Goal: Communication & Community: Ask a question

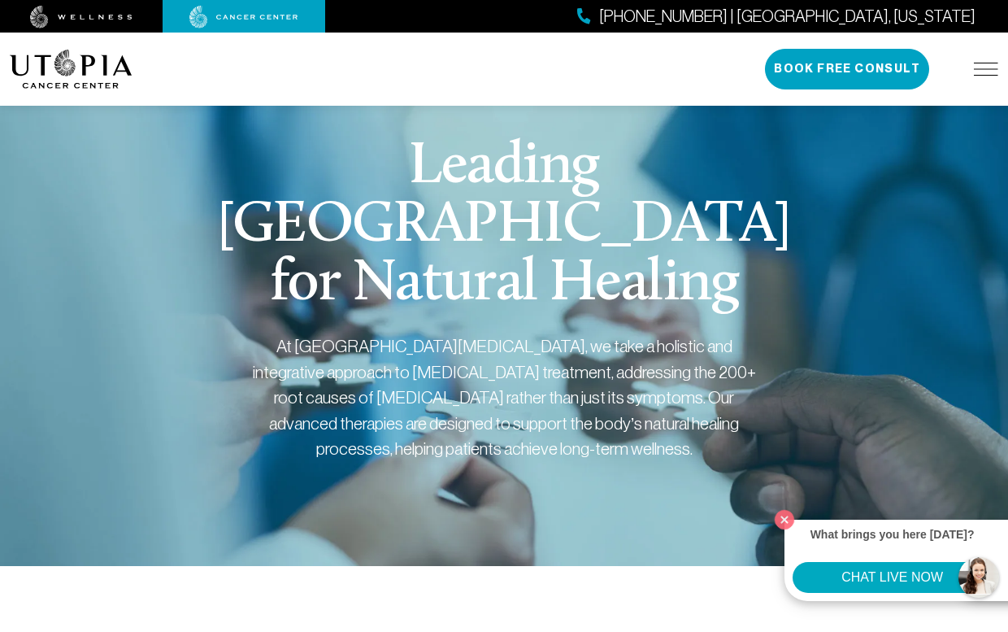
click at [75, 67] on img at bounding box center [71, 69] width 123 height 39
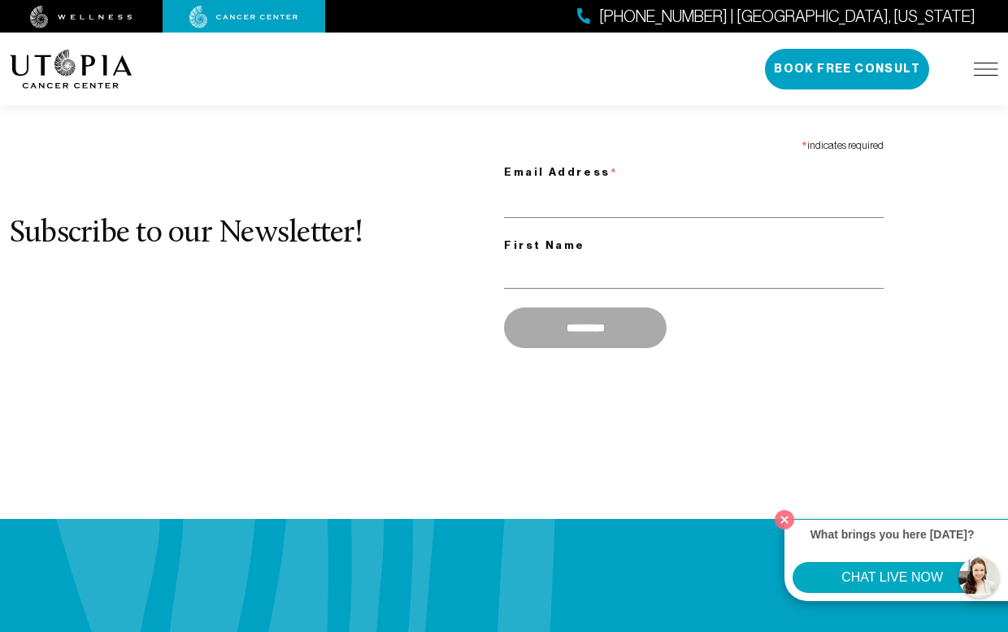
scroll to position [1333, 0]
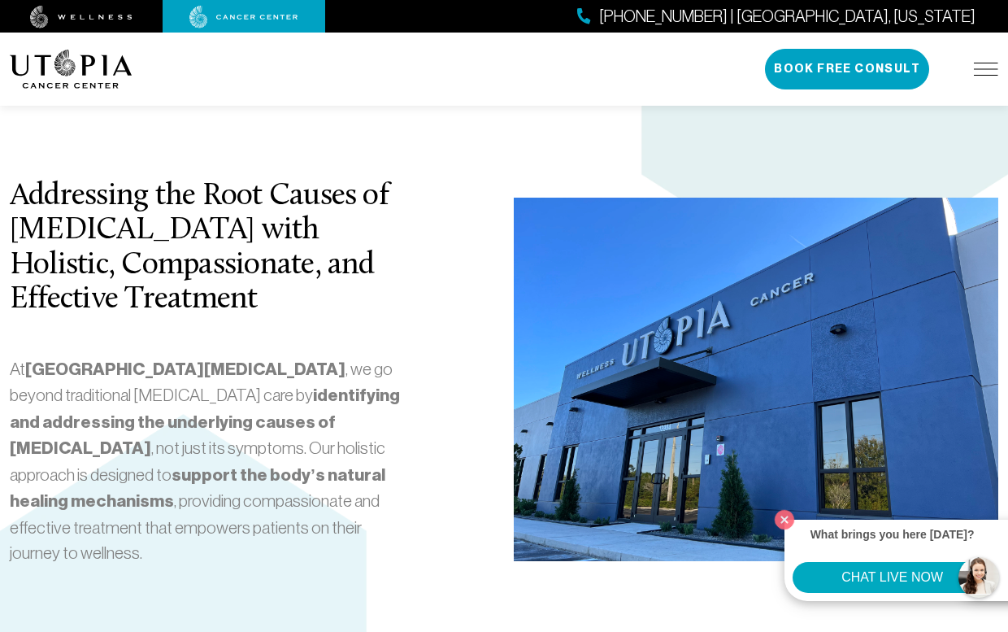
scroll to position [3041, 0]
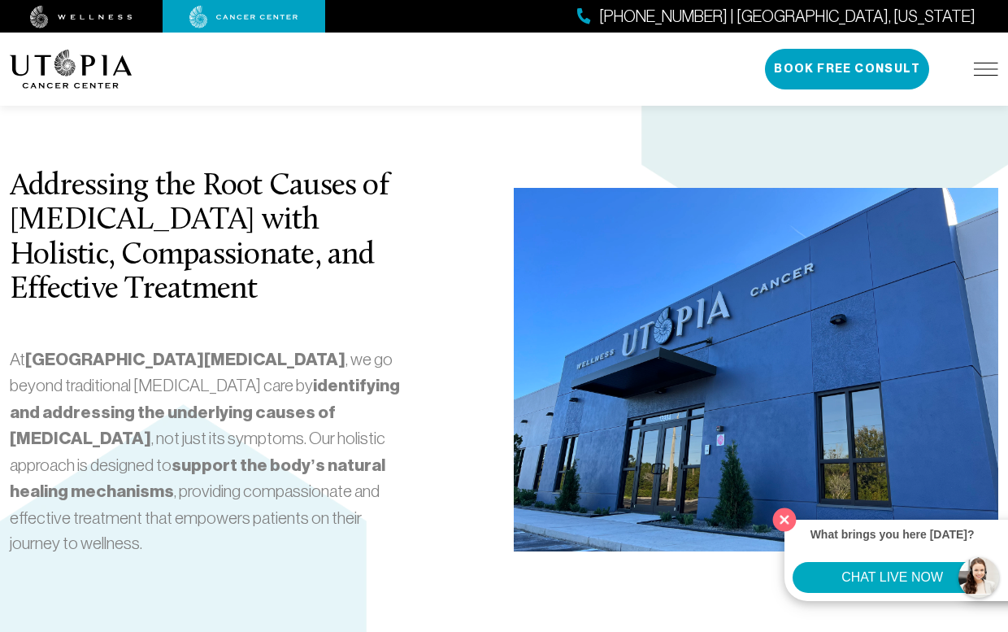
click at [783, 516] on button "Close" at bounding box center [784, 518] width 33 height 33
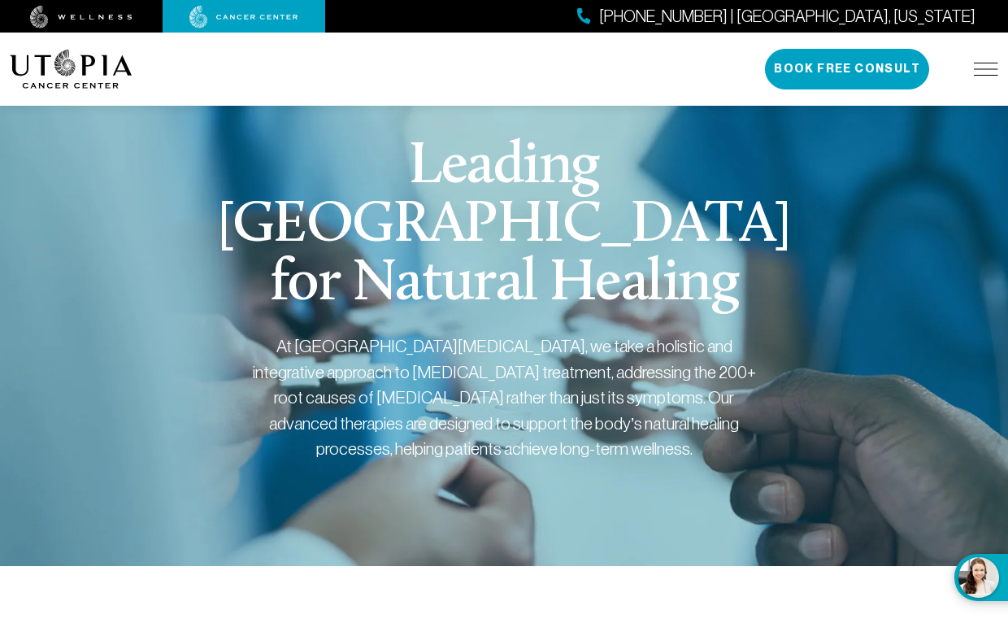
scroll to position [0, 0]
click at [233, 15] on img at bounding box center [243, 17] width 109 height 23
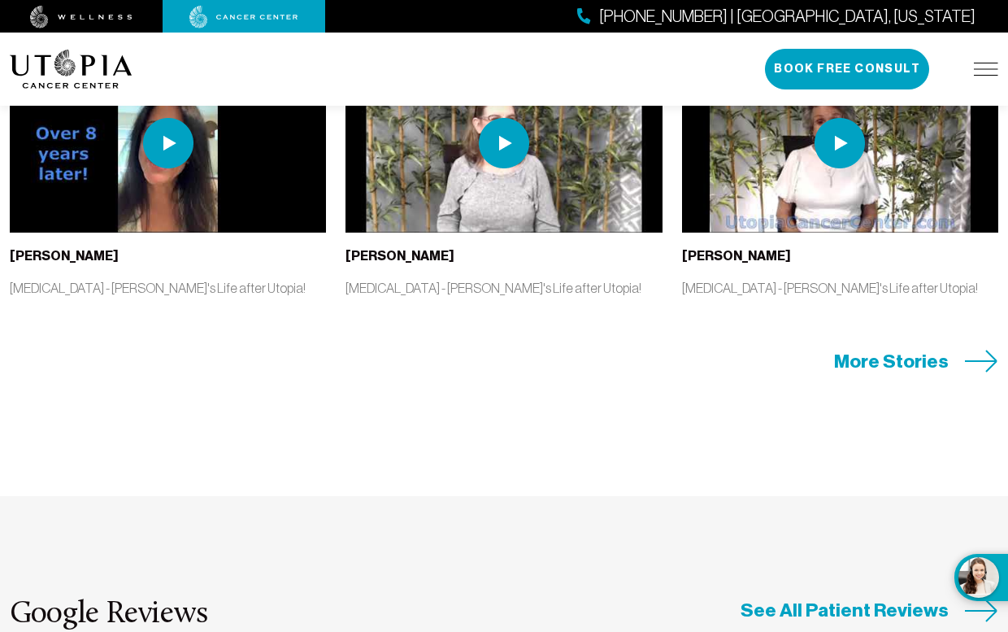
scroll to position [3845, 0]
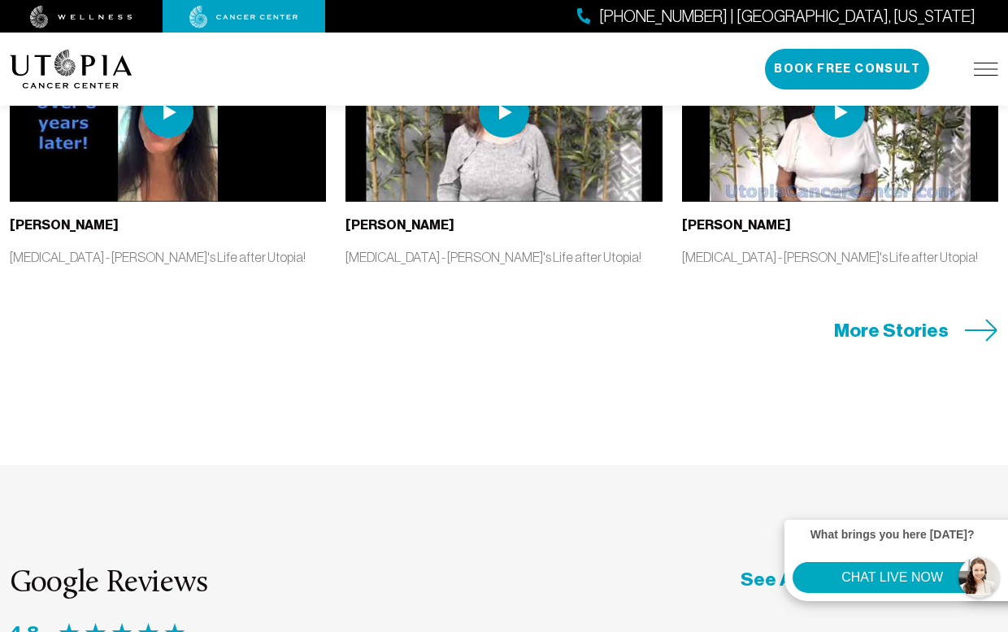
click at [971, 570] on button "CHAT LIVE NOW" at bounding box center [892, 577] width 199 height 31
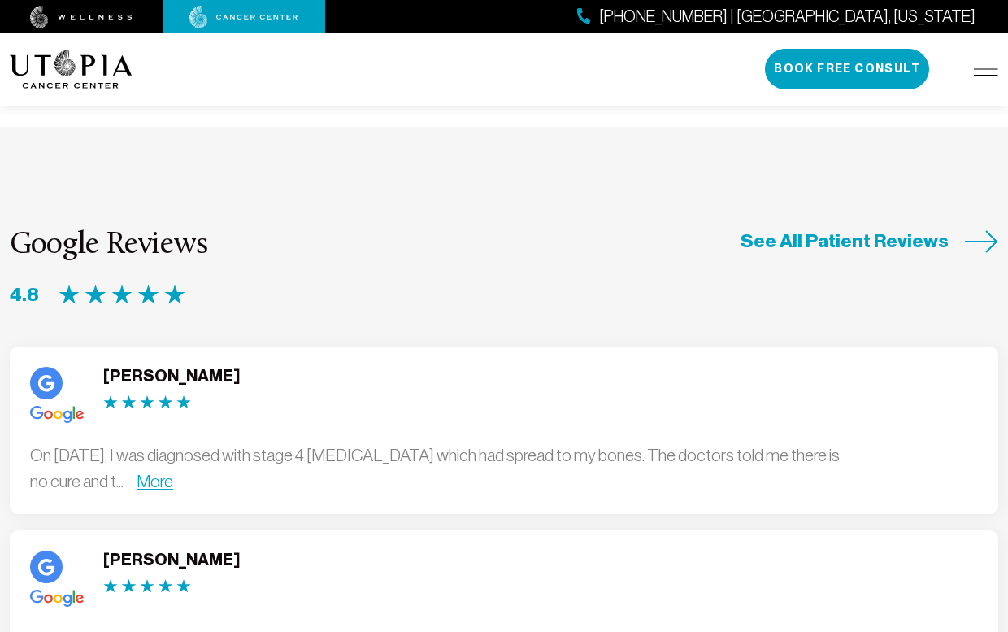
scroll to position [4001, 0]
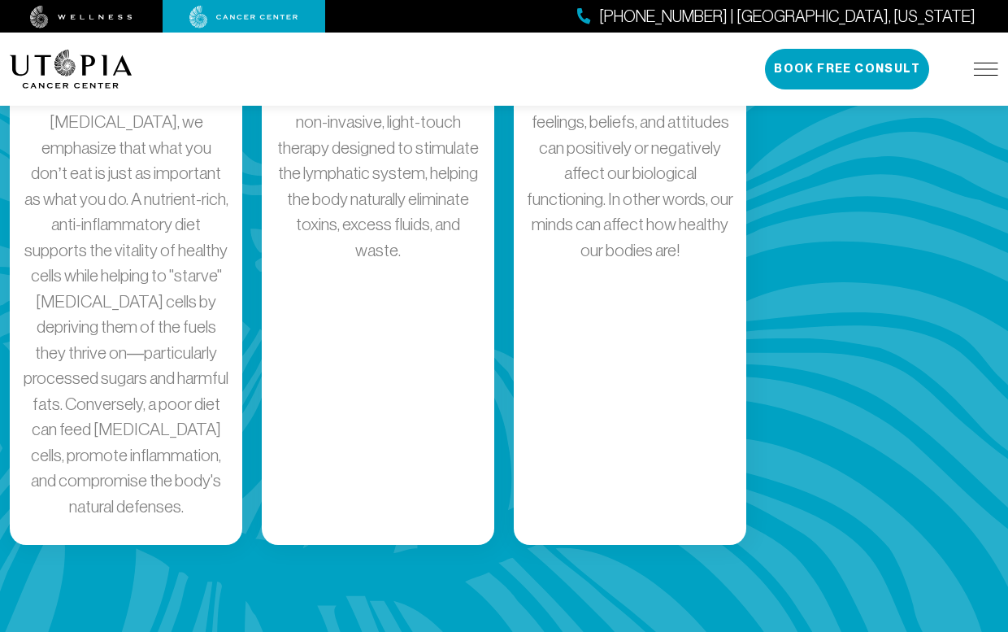
scroll to position [3016, 0]
